Goal: Information Seeking & Learning: Find specific fact

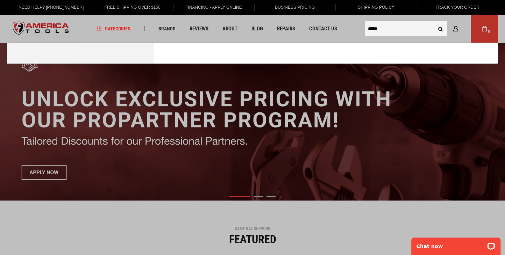
type input "*****"
click at [434, 22] on button "Search" at bounding box center [440, 28] width 13 height 13
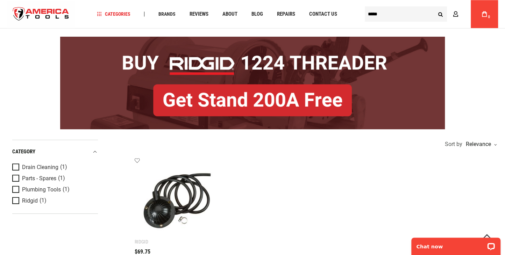
scroll to position [108, 0]
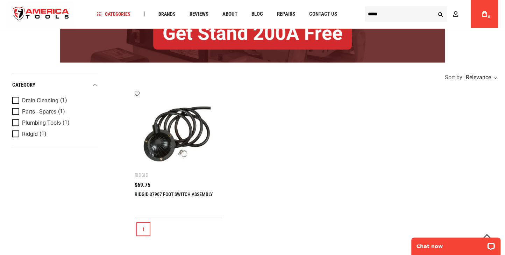
click at [379, 29] on body "The store will not work correctly in the case when cookies are disabled. Langua…" at bounding box center [252, 19] width 505 height 255
